Goal: Information Seeking & Learning: Find specific fact

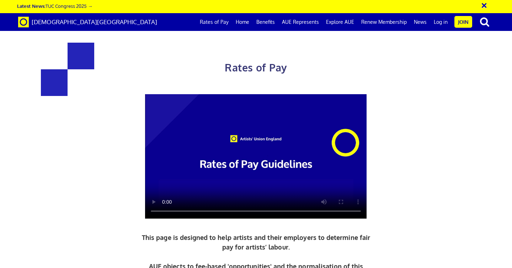
scroll to position [333, 0]
drag, startPoint x: 284, startPoint y: 136, endPoint x: 309, endPoint y: 154, distance: 31.1
drag, startPoint x: 303, startPoint y: 184, endPoint x: 330, endPoint y: 185, distance: 27.1
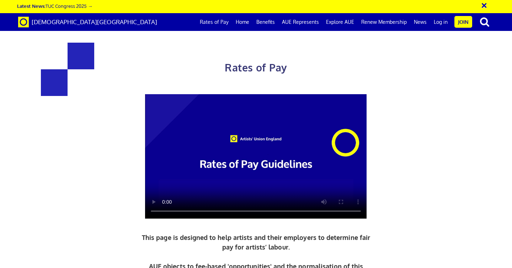
drag, startPoint x: 129, startPoint y: 138, endPoint x: 160, endPoint y: 144, distance: 31.5
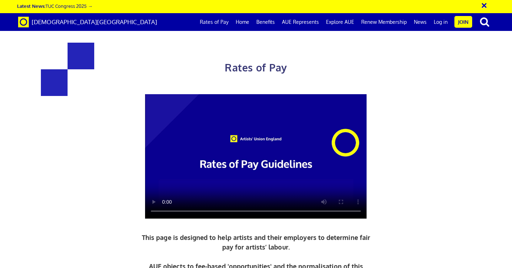
drag, startPoint x: 271, startPoint y: 99, endPoint x: 295, endPoint y: 143, distance: 50.5
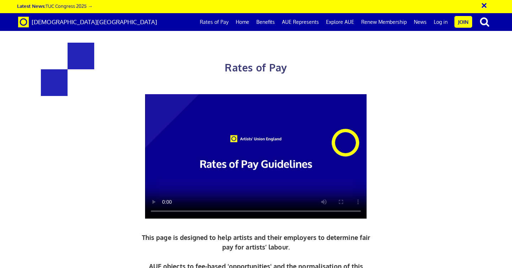
drag, startPoint x: 295, startPoint y: 176, endPoint x: 333, endPoint y: 179, distance: 38.8
copy h3 "387.21"
